Goal: Check status

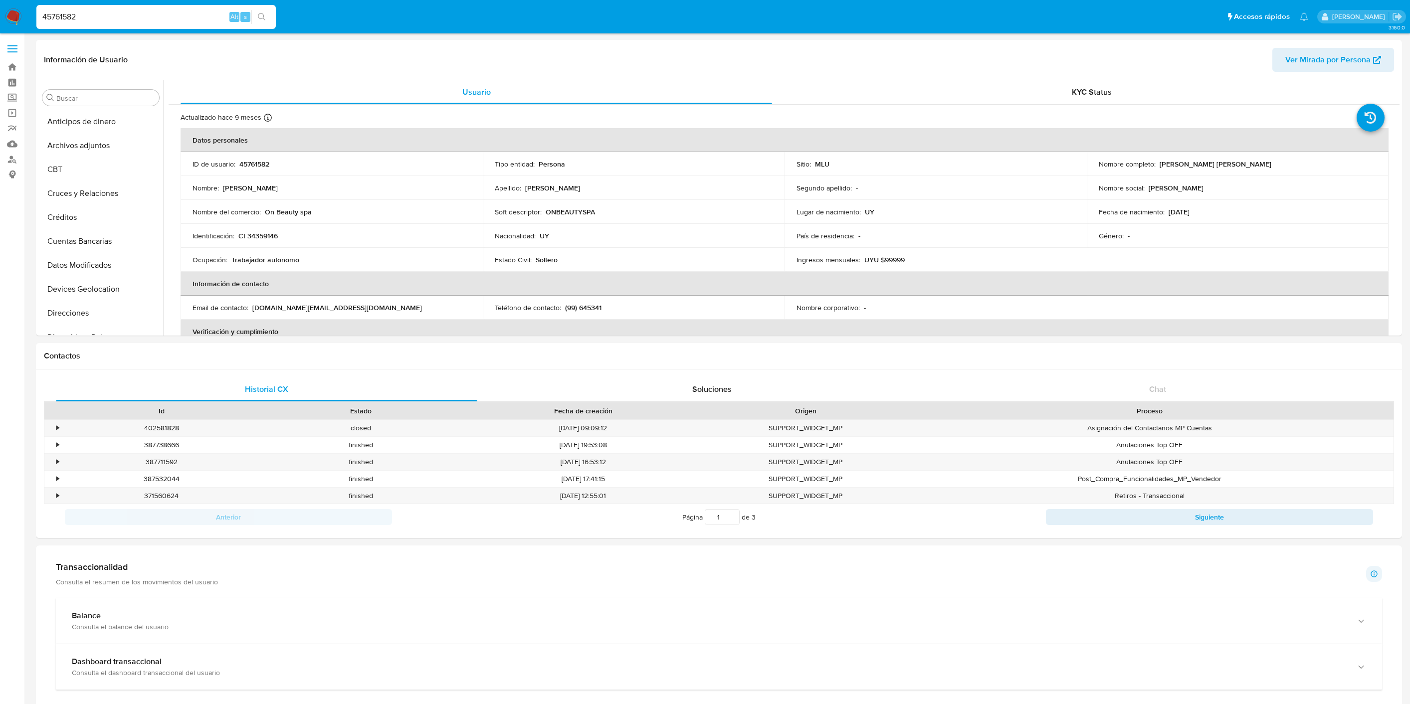
select select "100"
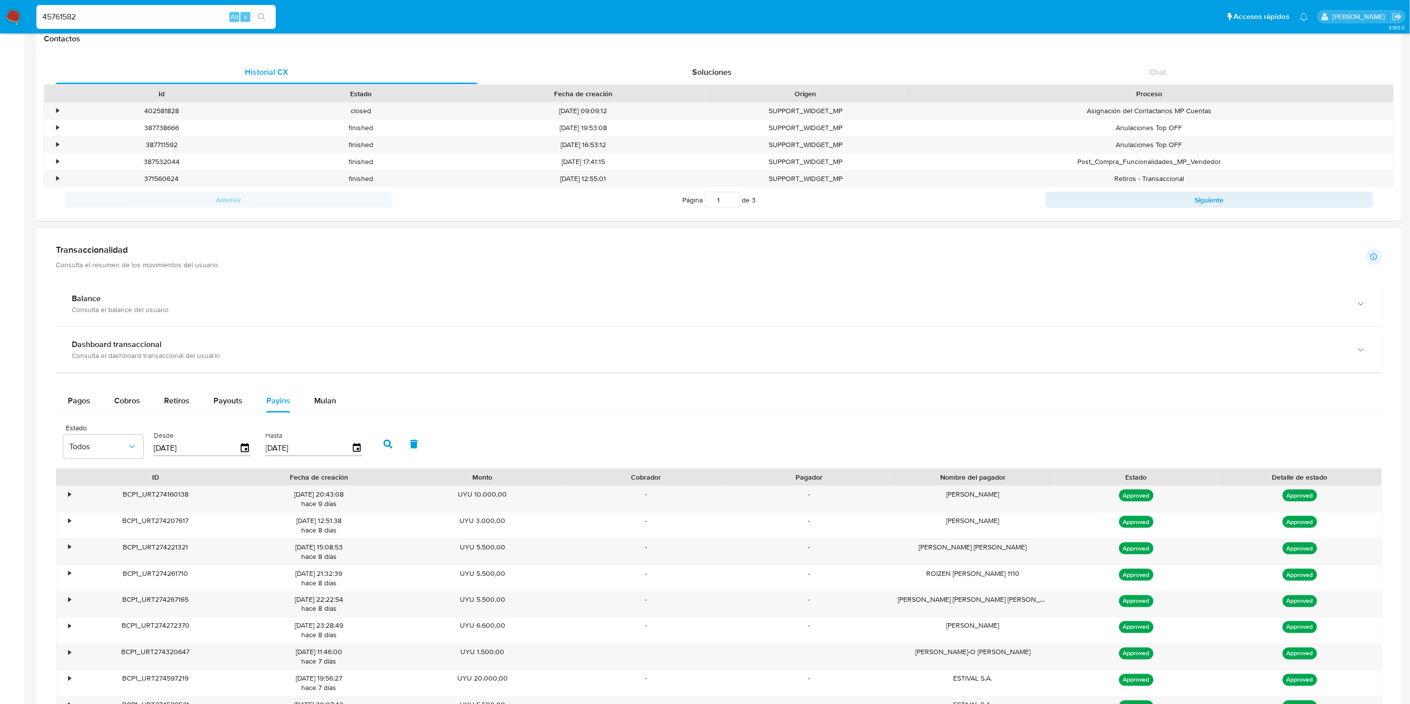
click at [132, 11] on input "45761582" at bounding box center [155, 16] width 239 height 13
paste input "208254675"
type input "208254675"
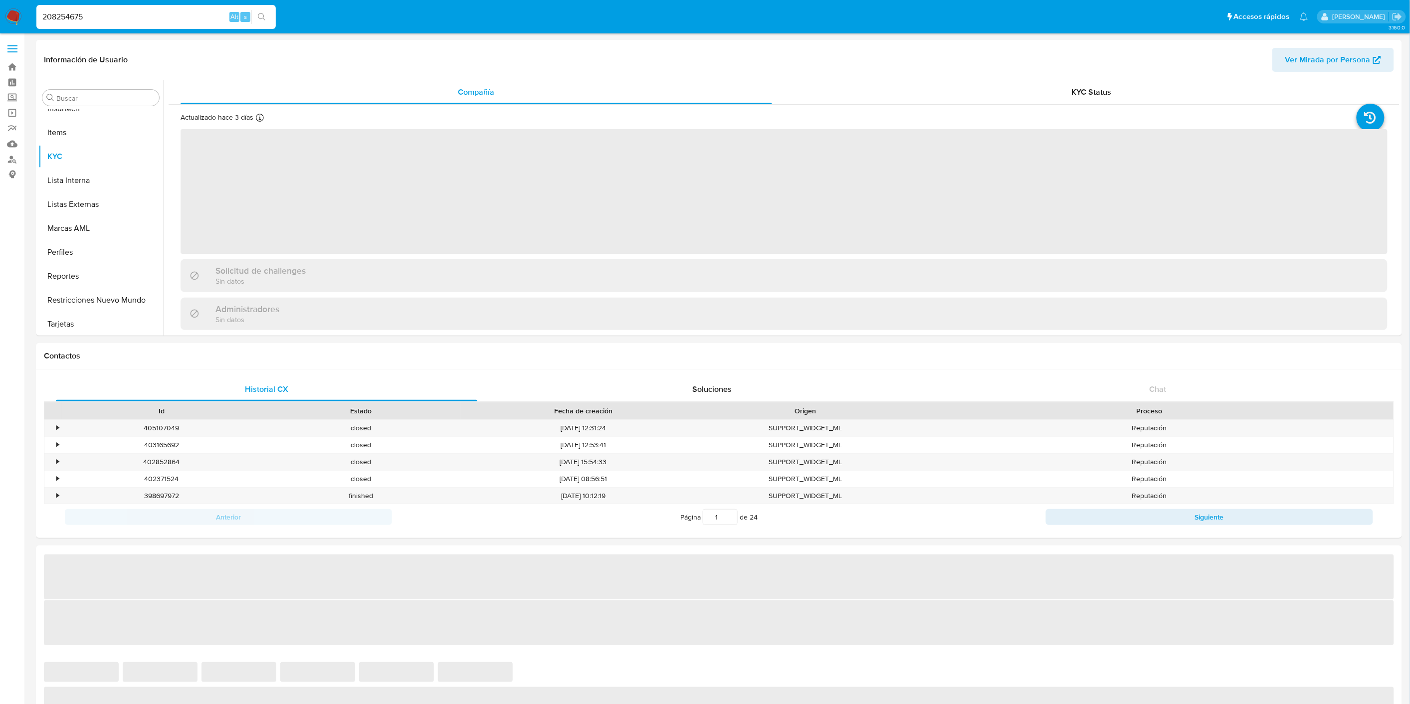
scroll to position [445, 0]
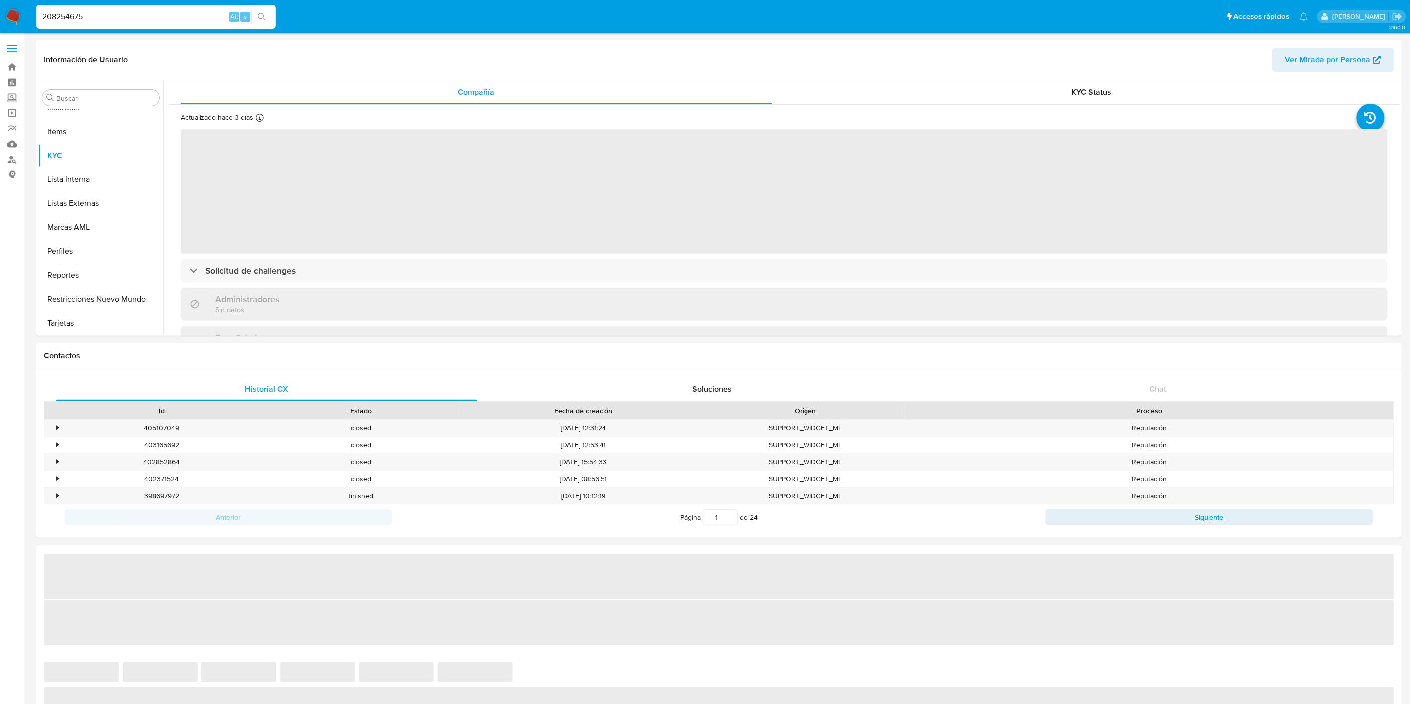
select select "10"
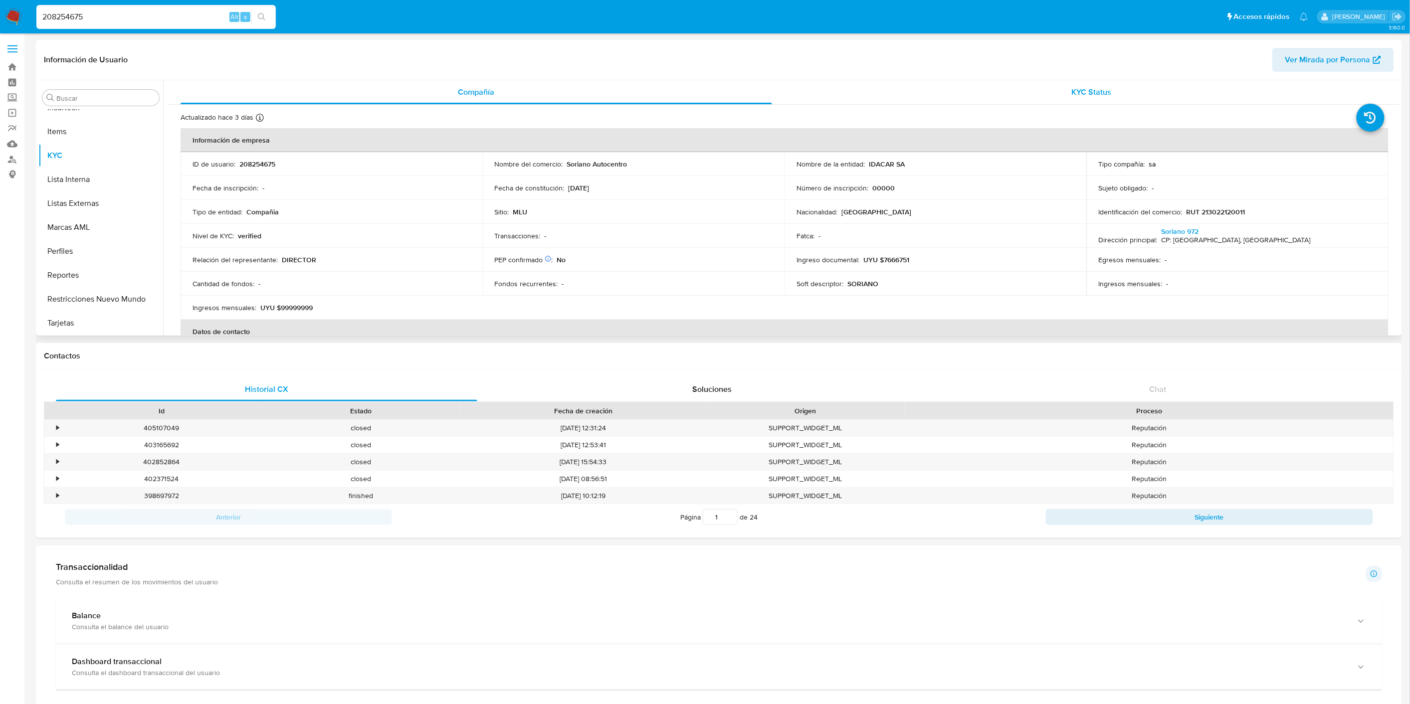
click at [1028, 91] on div "KYC Status" at bounding box center [1091, 92] width 591 height 24
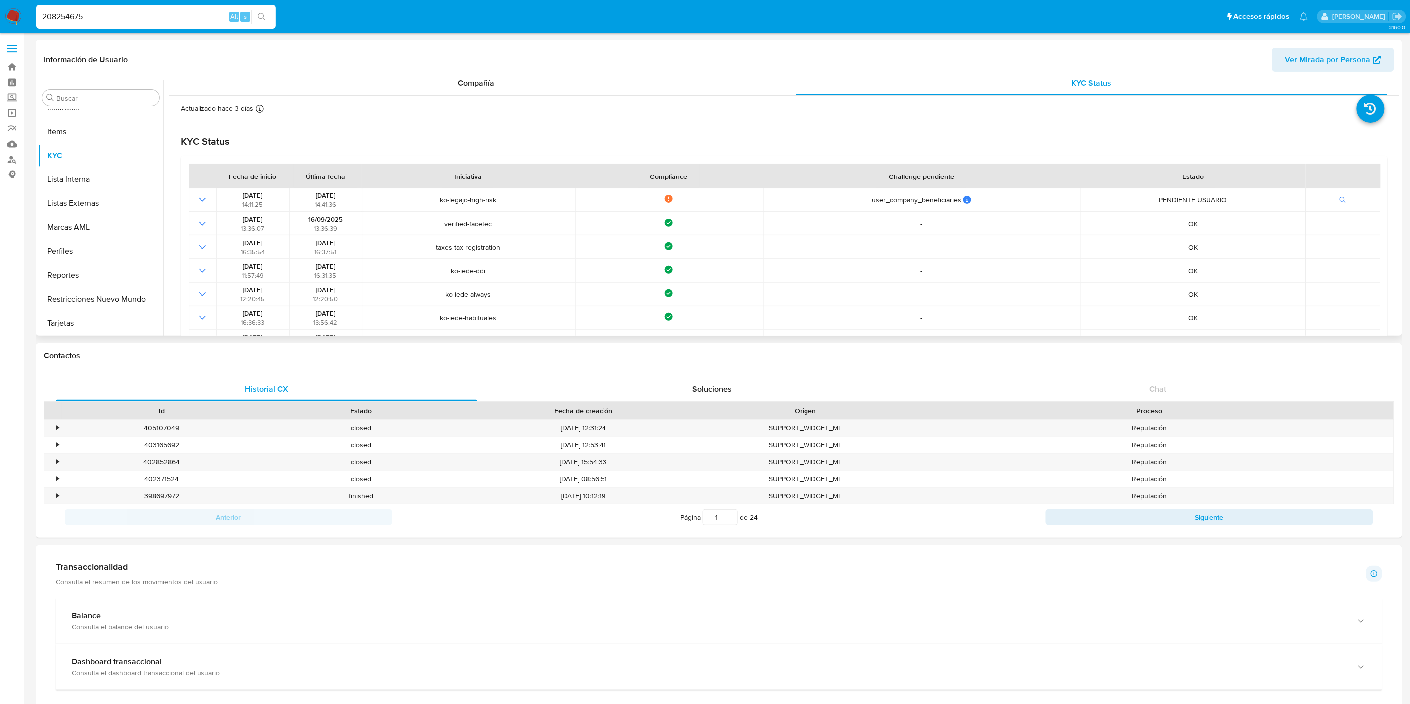
scroll to position [0, 0]
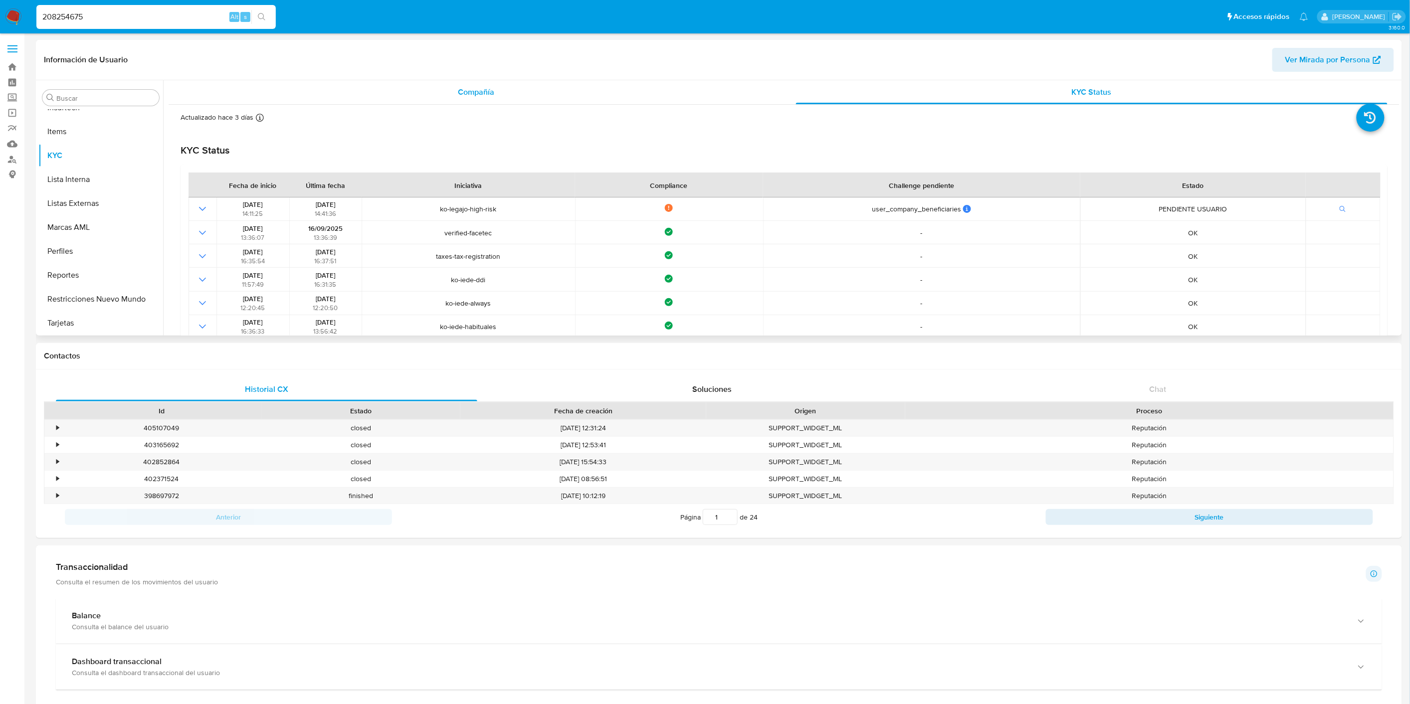
click at [380, 90] on div "Compañía" at bounding box center [475, 92] width 591 height 24
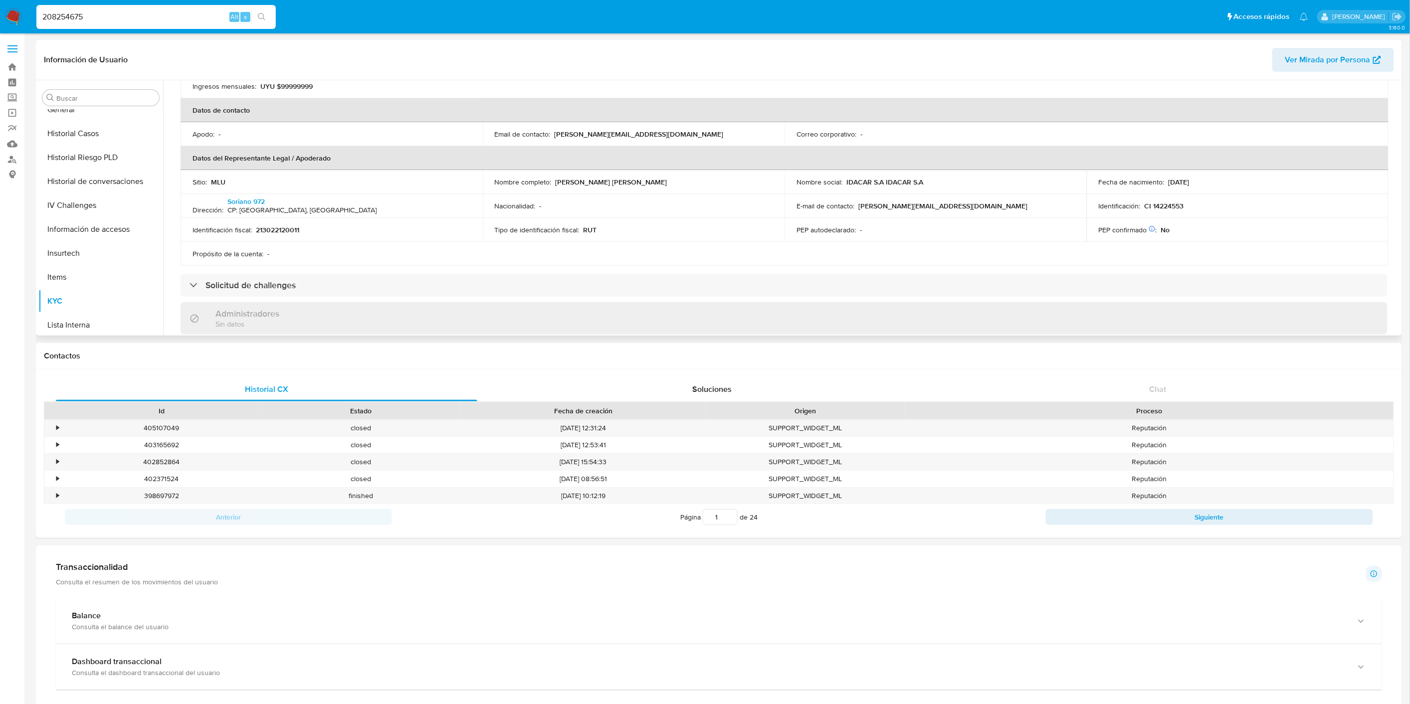
scroll to position [168, 0]
click at [82, 181] on button "Documentación" at bounding box center [96, 193] width 117 height 24
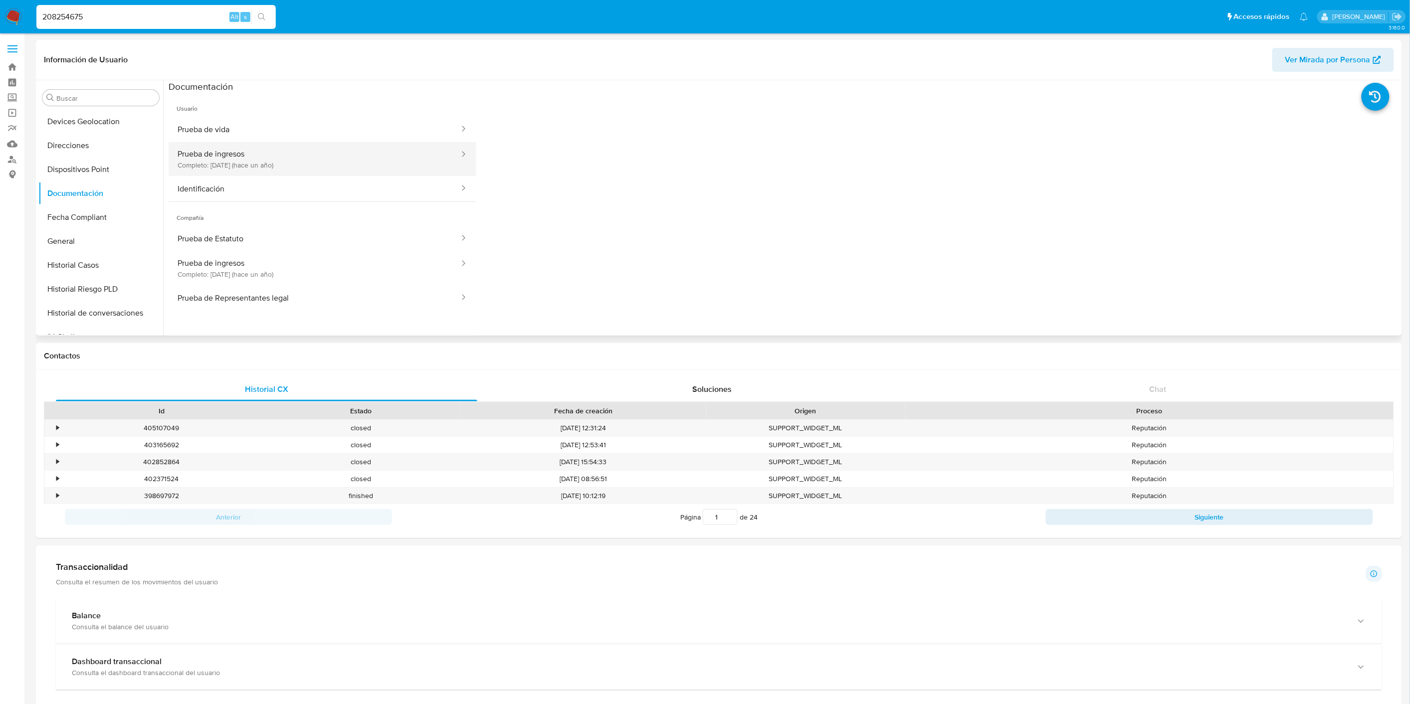
click at [299, 164] on button "Prueba de ingresos Completo: [DATE] (hace un año)" at bounding box center [315, 159] width 292 height 34
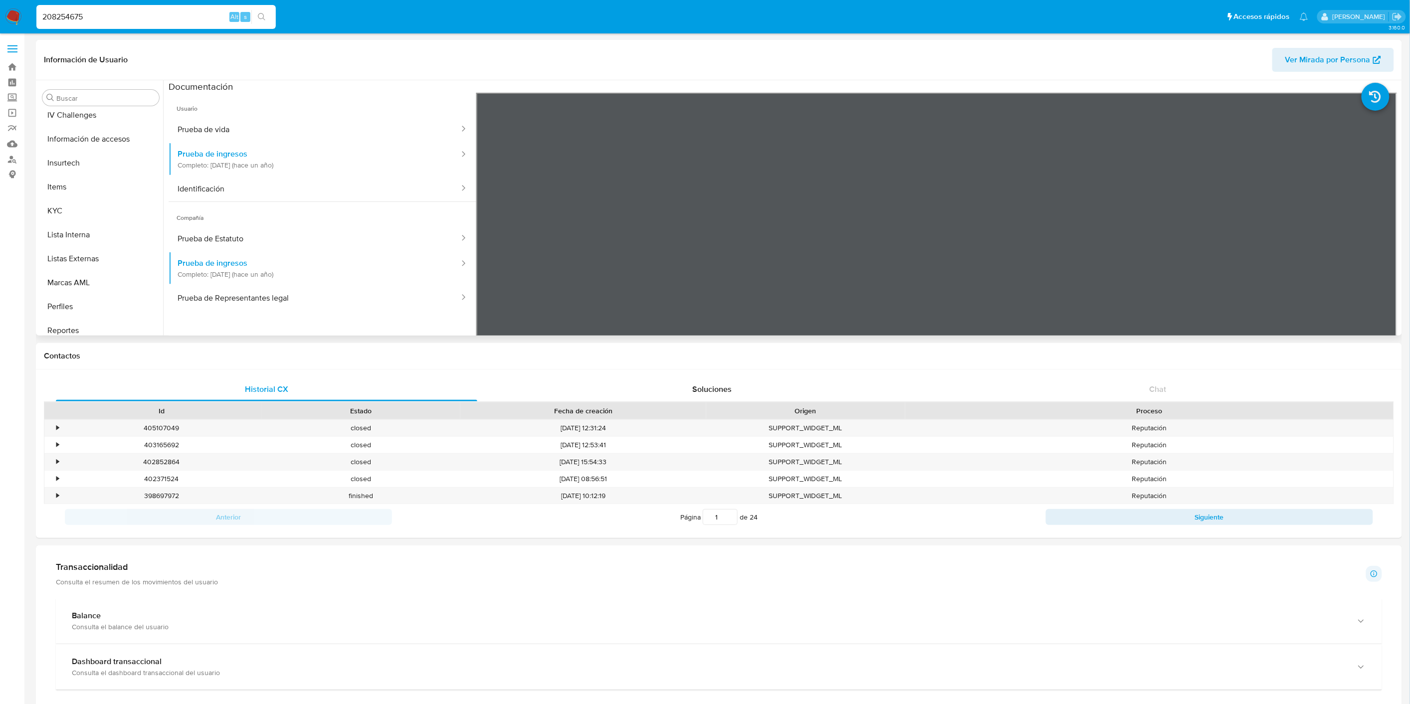
scroll to position [389, 0]
click at [107, 215] on button "KYC" at bounding box center [96, 211] width 117 height 24
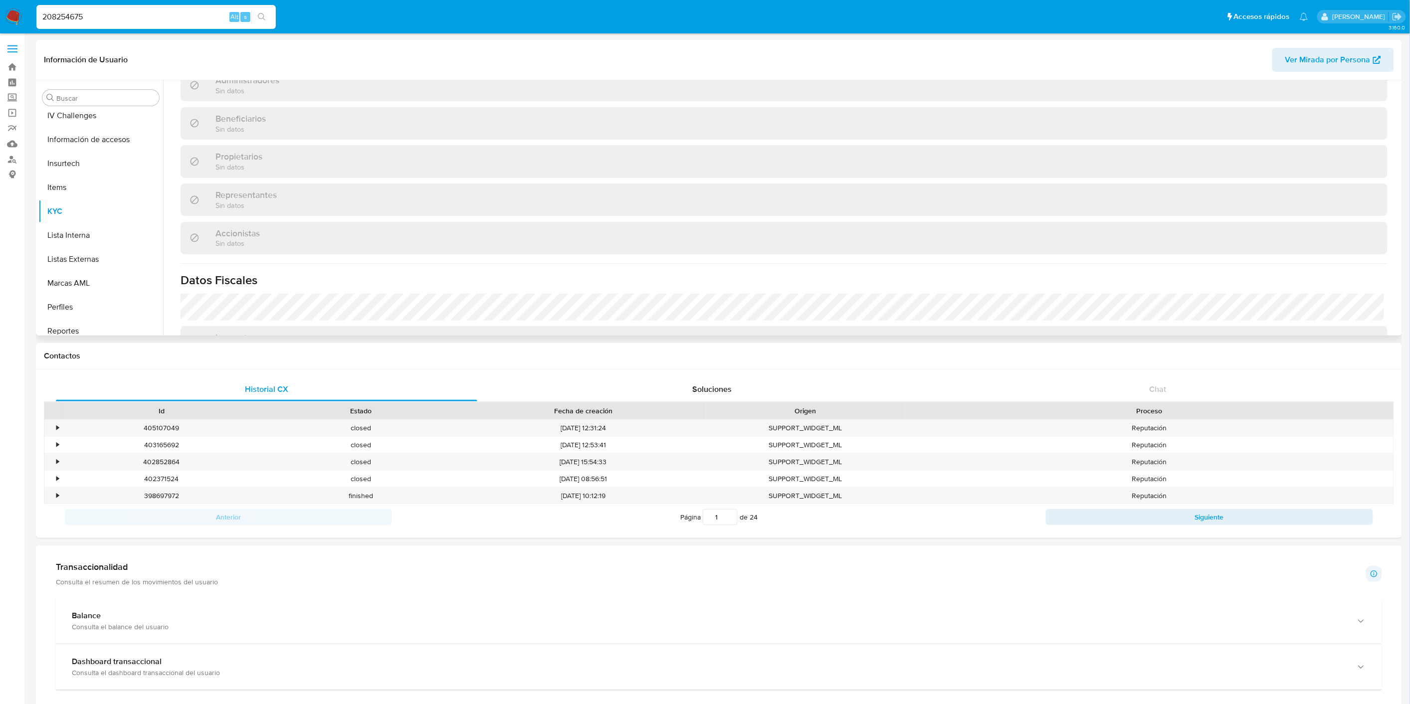
scroll to position [281, 0]
